Goal: Transaction & Acquisition: Purchase product/service

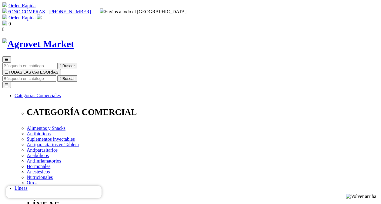
click at [8, 70] on span "☰" at bounding box center [7, 72] width 4 height 5
click at [7, 21] on img at bounding box center [4, 23] width 5 height 5
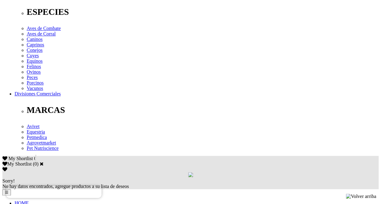
scroll to position [273, 0]
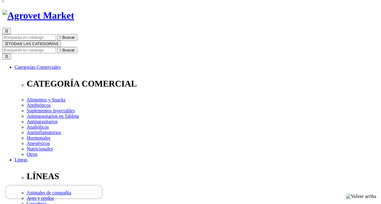
scroll to position [0, 0]
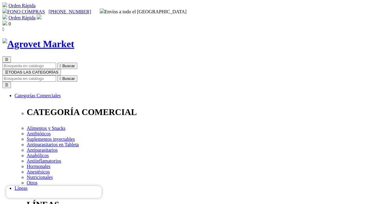
click at [7, 21] on img at bounding box center [4, 23] width 5 height 5
click at [42, 15] on img at bounding box center [39, 17] width 5 height 5
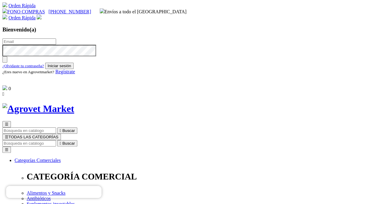
click at [75, 74] on link "Regístrate" at bounding box center [65, 71] width 20 height 5
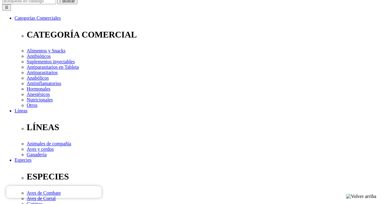
scroll to position [91, 0]
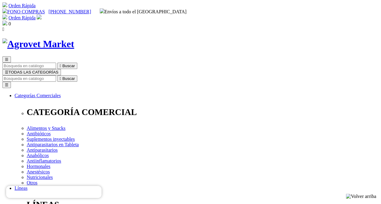
radio input "true"
type input "IVAN"
type input "DIAZ"
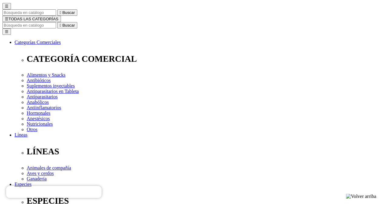
scroll to position [61, 0]
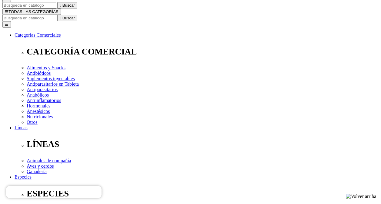
select select "DNI"
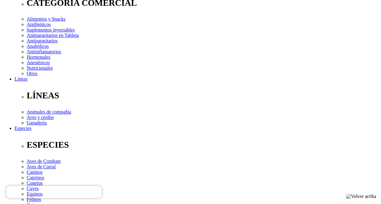
scroll to position [121, 0]
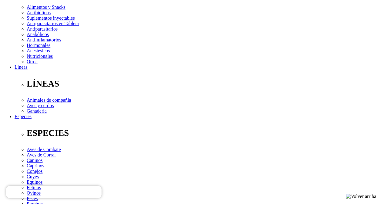
type input "10712116"
select select "Criador_de_gallos"
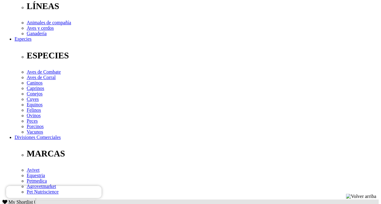
scroll to position [212, 0]
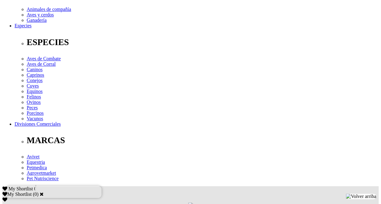
type input "IF.DIAZ@HOTMAIL.COM"
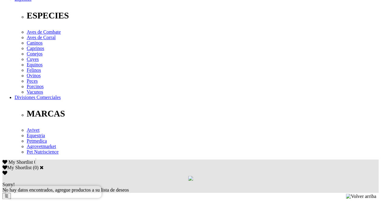
scroll to position [273, 0]
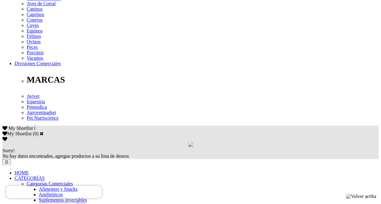
type input "16/03/1977"
checkbox input "true"
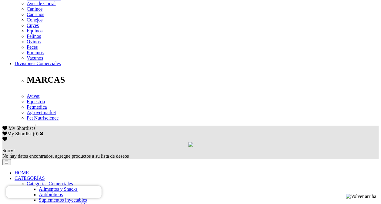
checkbox input "true"
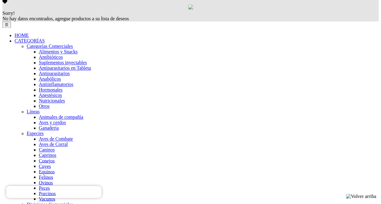
scroll to position [430, 0]
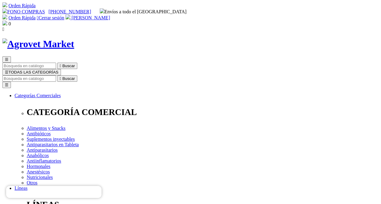
click at [110, 15] on span "[PERSON_NAME]" at bounding box center [91, 17] width 39 height 5
click at [56, 75] on input "Buscar" at bounding box center [29, 78] width 54 height 6
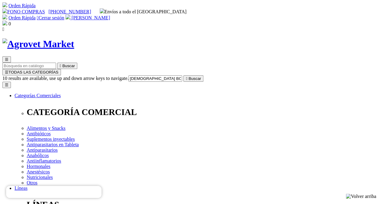
type input "[DEMOGRAPHIC_DATA] BOOSTER"
click at [182, 75] on input "[DEMOGRAPHIC_DATA] BOOSTER" at bounding box center [156, 78] width 54 height 6
click at [187, 76] on icon "" at bounding box center [187, 78] width 2 height 5
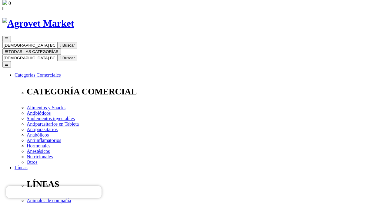
scroll to position [30, 0]
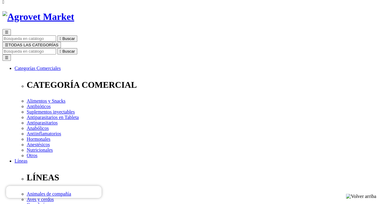
scroll to position [61, 0]
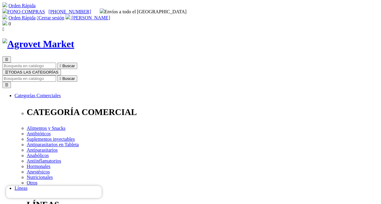
click at [56, 75] on input "Buscar" at bounding box center [29, 78] width 54 height 6
type input "CHICK"
click at [56, 75] on input "Buscar" at bounding box center [29, 78] width 54 height 6
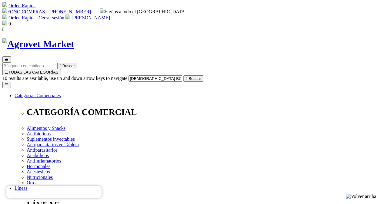
type input "[DEMOGRAPHIC_DATA] BOOSTER"
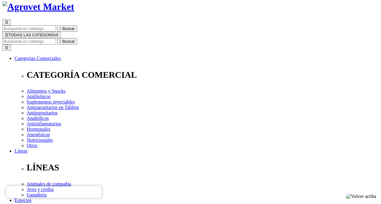
scroll to position [61, 0]
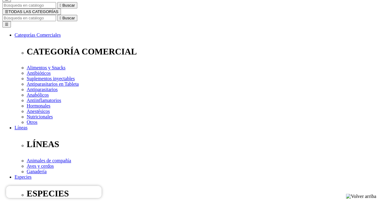
select select "36"
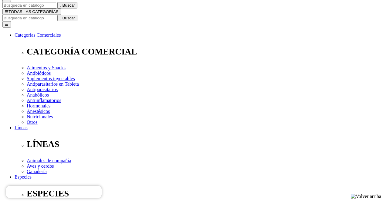
select select "36"
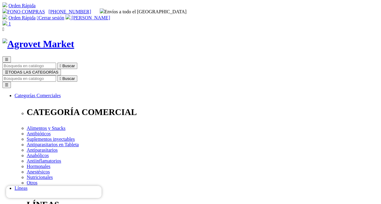
click at [56, 75] on input "Buscar" at bounding box center [29, 78] width 54 height 6
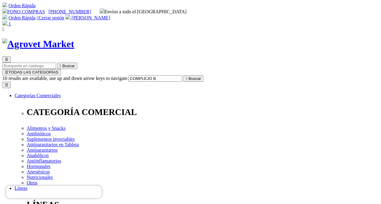
type input "COMPLEJO B"
click at [183, 75] on button " Buscar" at bounding box center [193, 78] width 20 height 6
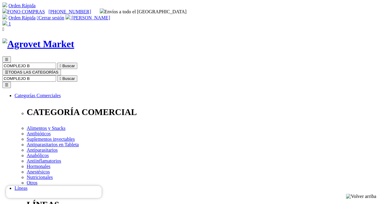
scroll to position [30, 0]
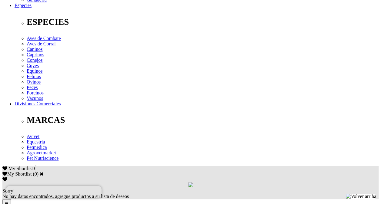
scroll to position [152, 0]
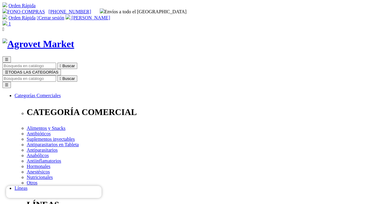
click at [56, 75] on input "Buscar" at bounding box center [29, 78] width 54 height 6
click at [8, 70] on span "☰" at bounding box center [7, 72] width 4 height 5
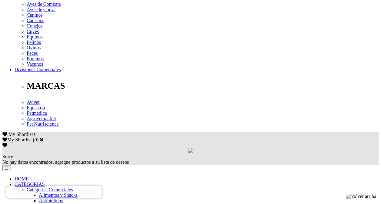
scroll to position [364, 0]
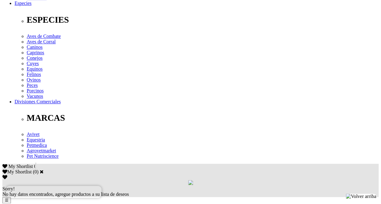
scroll to position [273, 0]
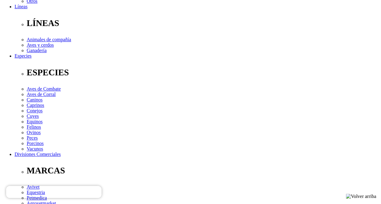
scroll to position [212, 0]
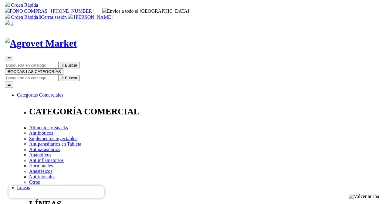
scroll to position [0, 0]
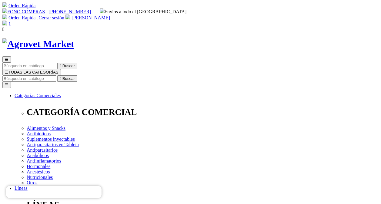
click at [8, 70] on span "☰" at bounding box center [7, 72] width 4 height 5
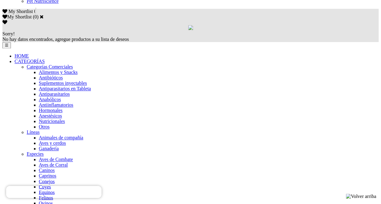
scroll to position [394, 0]
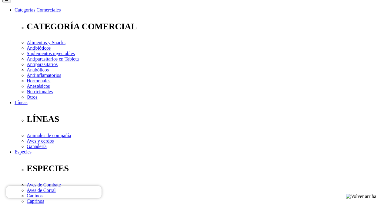
scroll to position [94, 0]
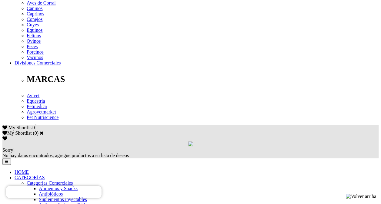
scroll to position [303, 0]
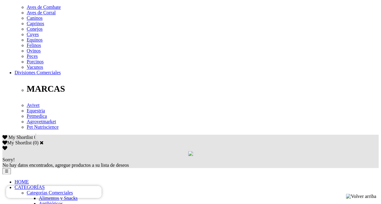
scroll to position [273, 0]
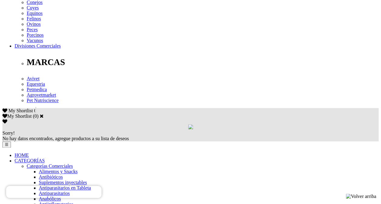
scroll to position [303, 0]
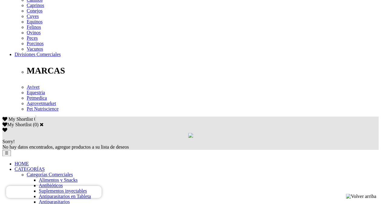
scroll to position [273, 0]
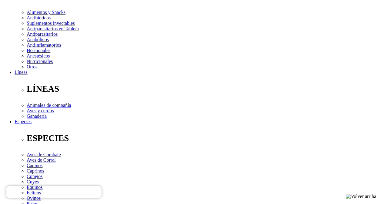
scroll to position [182, 0]
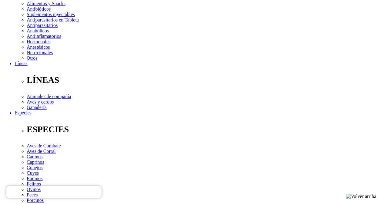
scroll to position [152, 0]
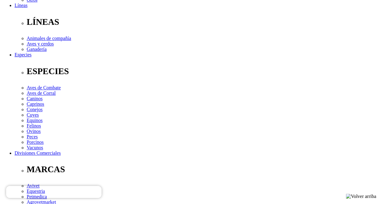
scroll to position [212, 0]
